Goal: Task Accomplishment & Management: Manage account settings

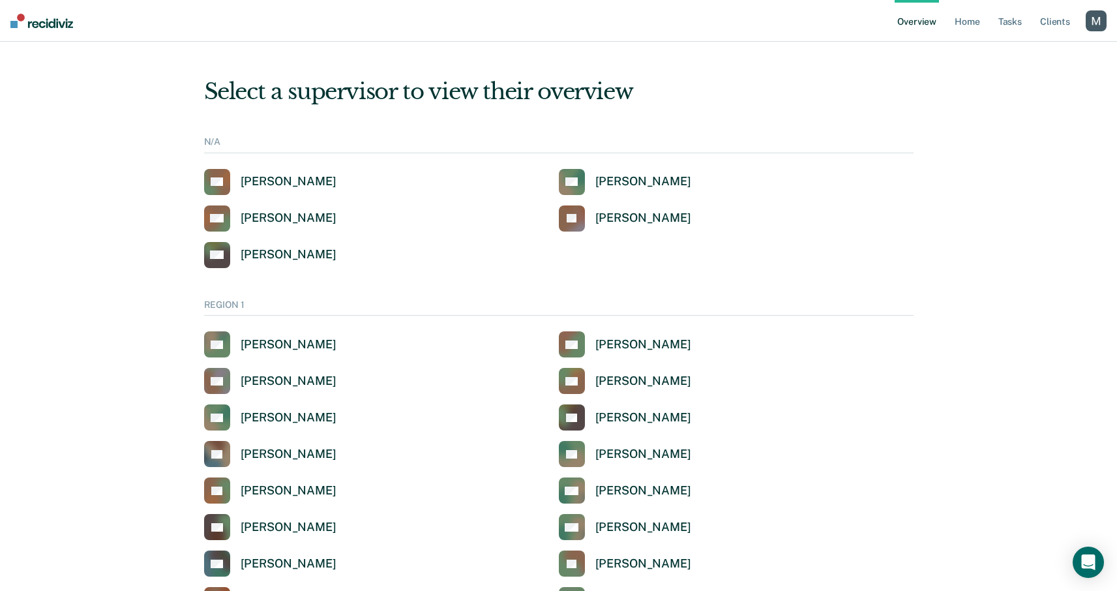
click at [1092, 25] on div "button" at bounding box center [1096, 20] width 21 height 21
click at [1006, 50] on link "Profile" at bounding box center [1043, 52] width 105 height 11
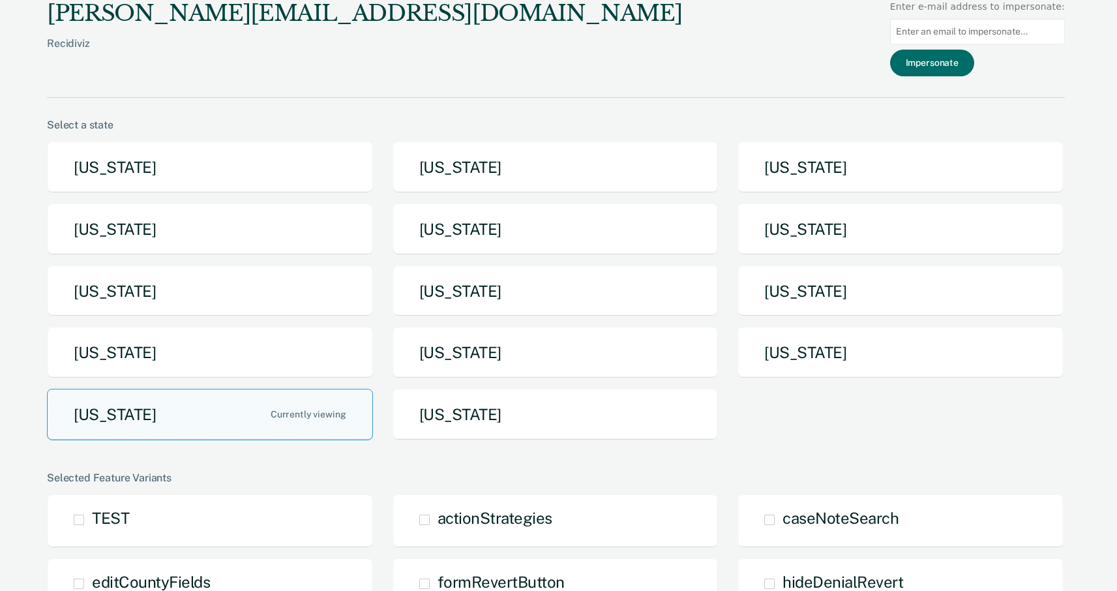
click at [959, 25] on input at bounding box center [977, 31] width 175 height 25
paste input "[PERSON_NAME][EMAIL_ADDRESS][PERSON_NAME][DOMAIN_NAME][US_STATE]"
type input "[PERSON_NAME][EMAIL_ADDRESS][PERSON_NAME][DOMAIN_NAME][US_STATE]"
click at [953, 60] on button "Impersonate" at bounding box center [932, 63] width 84 height 27
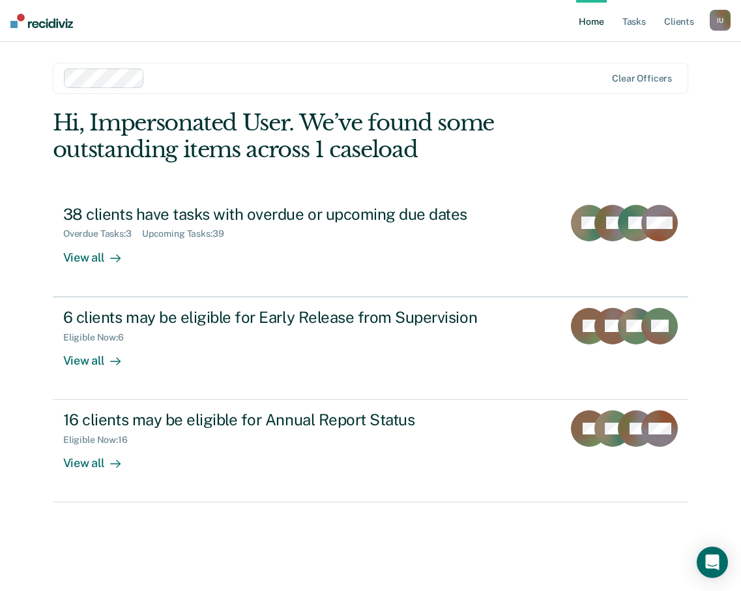
click at [721, 18] on div "I U" at bounding box center [720, 20] width 21 height 21
click at [631, 53] on link "Profile" at bounding box center [668, 53] width 105 height 11
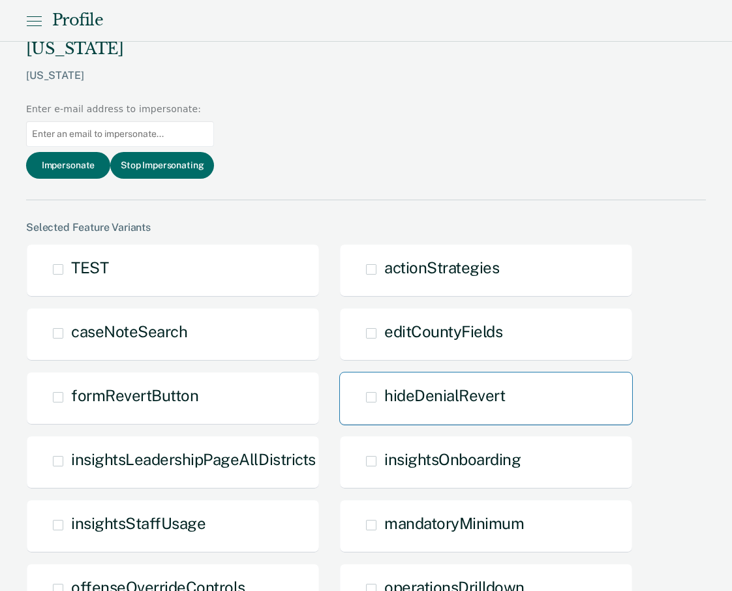
scroll to position [957, 0]
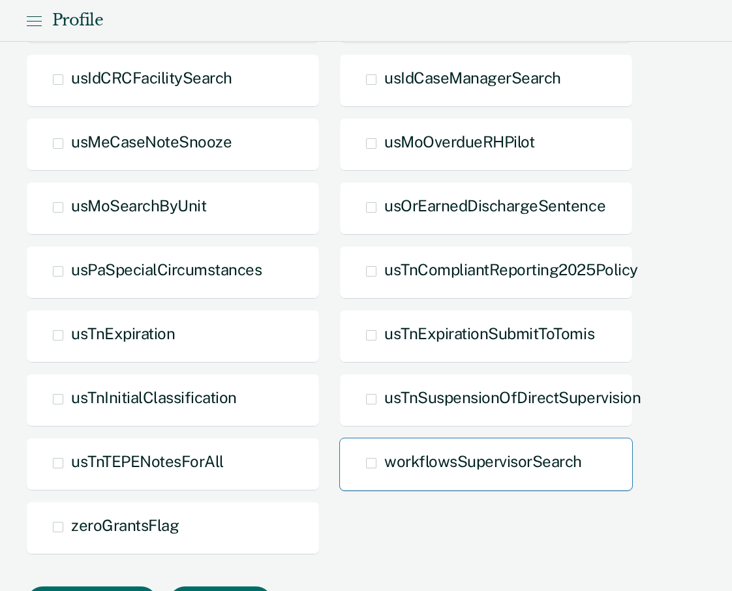
click at [373, 458] on span at bounding box center [371, 463] width 10 height 10
click at [384, 473] on input "workflowsSupervisorSearch" at bounding box center [384, 473] width 0 height 0
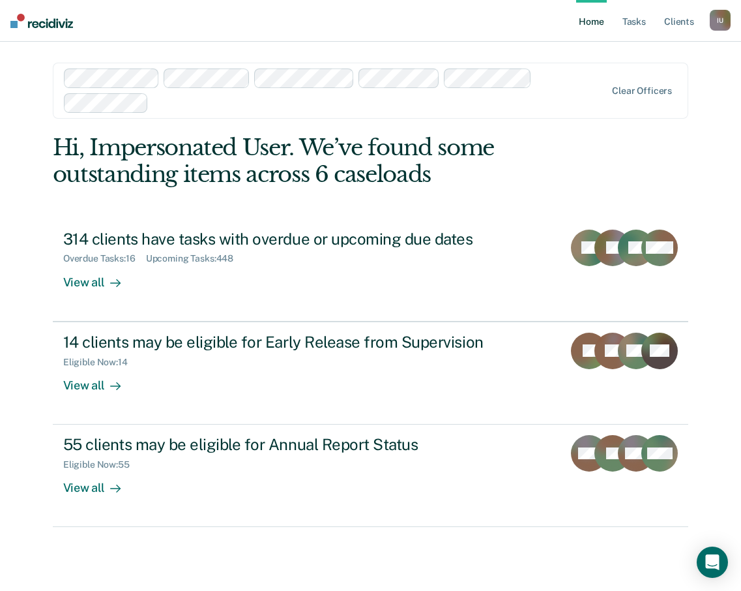
click at [722, 22] on div "I U" at bounding box center [720, 20] width 21 height 21
click at [629, 53] on link "Profile" at bounding box center [668, 53] width 105 height 11
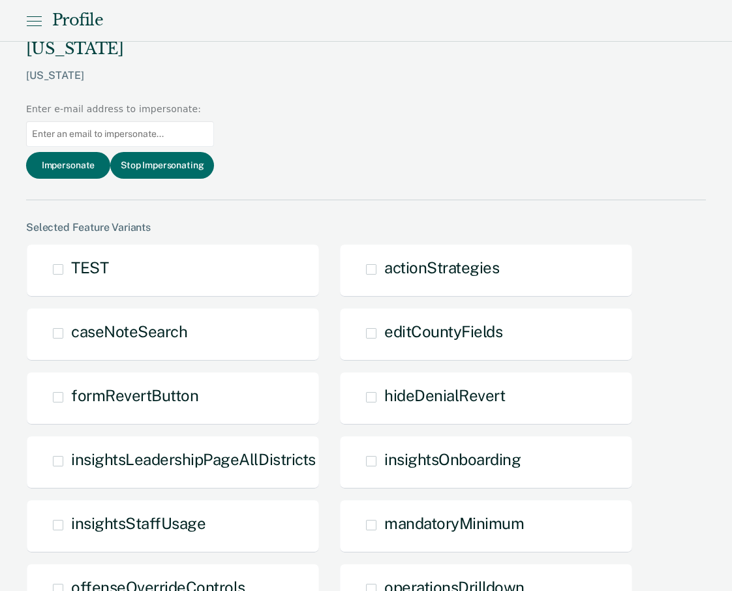
click at [214, 121] on input at bounding box center [120, 133] width 188 height 25
paste input "[PERSON_NAME][EMAIL_ADDRESS][PERSON_NAME][DOMAIN_NAME][US_STATE]"
type input "[PERSON_NAME][EMAIL_ADDRESS][PERSON_NAME][DOMAIN_NAME][US_STATE]"
click at [110, 152] on button "Impersonate" at bounding box center [68, 165] width 84 height 27
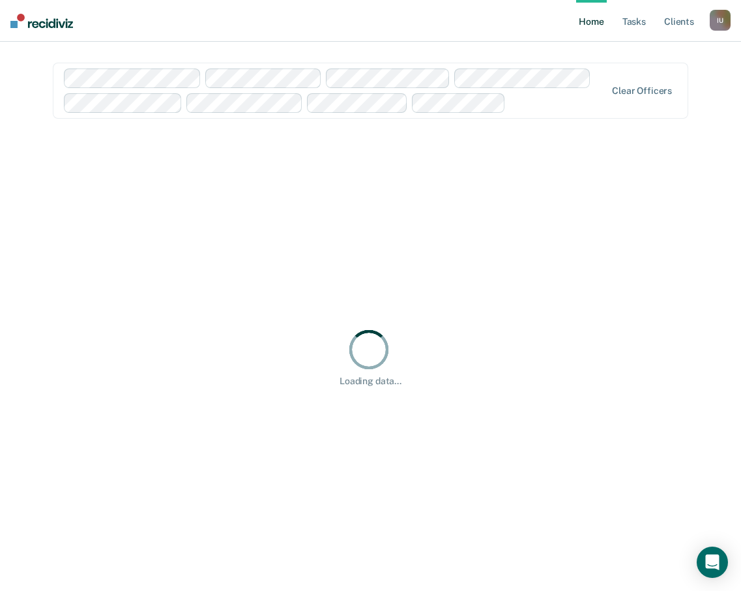
click at [723, 20] on div "I U" at bounding box center [720, 20] width 21 height 21
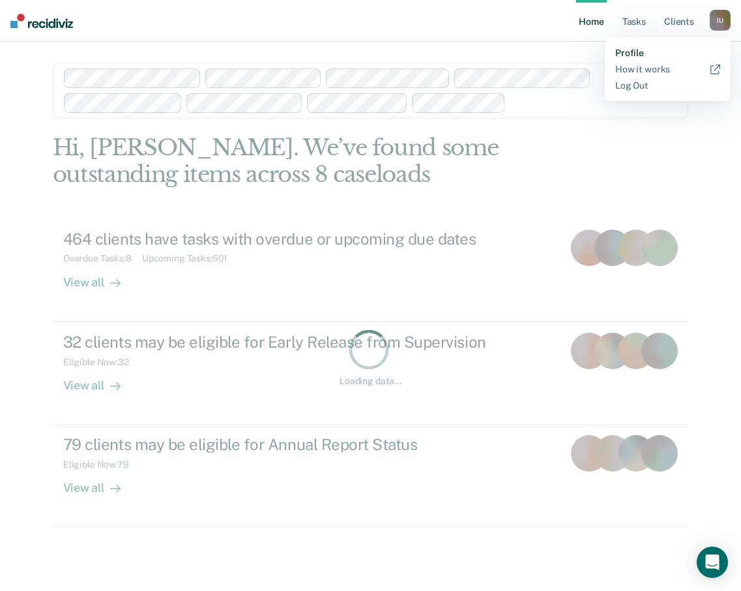
click at [641, 52] on link "Profile" at bounding box center [668, 53] width 105 height 11
